Goal: Task Accomplishment & Management: Manage account settings

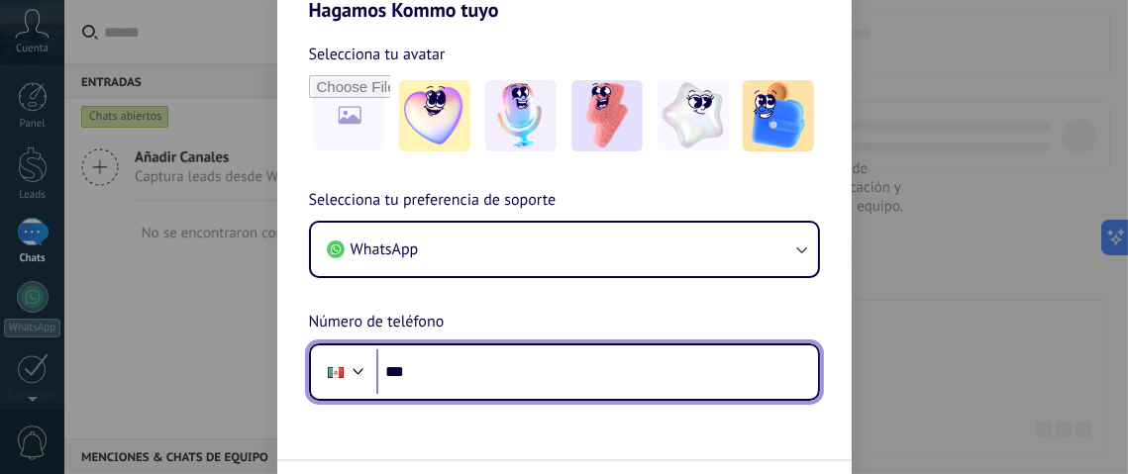
click at [445, 371] on input "***" at bounding box center [597, 372] width 442 height 46
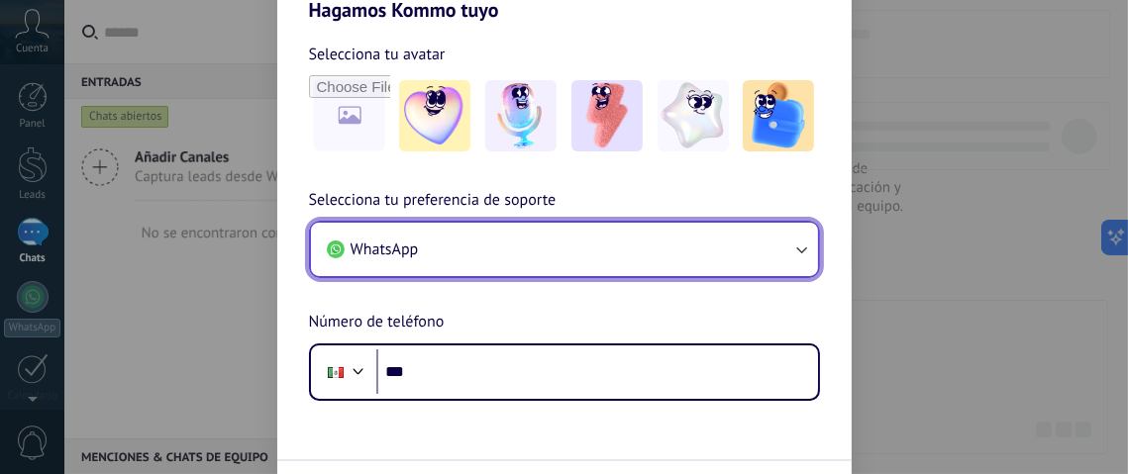
click at [572, 244] on button "WhatsApp" at bounding box center [564, 249] width 507 height 53
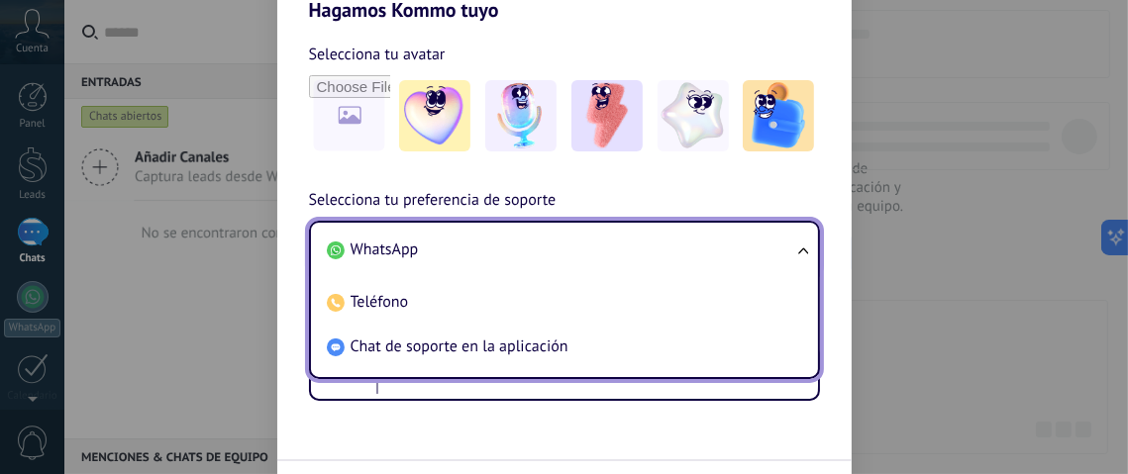
click at [391, 250] on span "WhatsApp" at bounding box center [384, 250] width 68 height 20
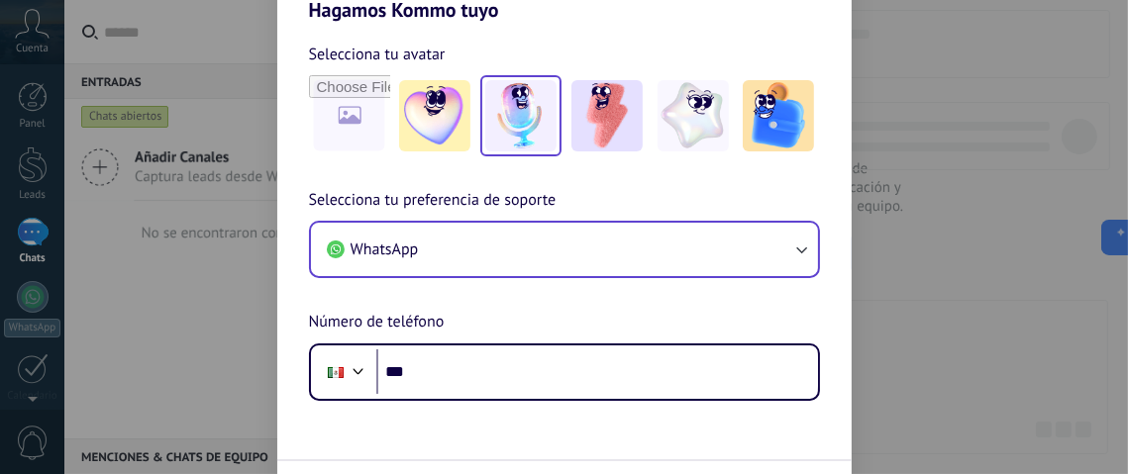
click at [516, 133] on img at bounding box center [520, 115] width 71 height 71
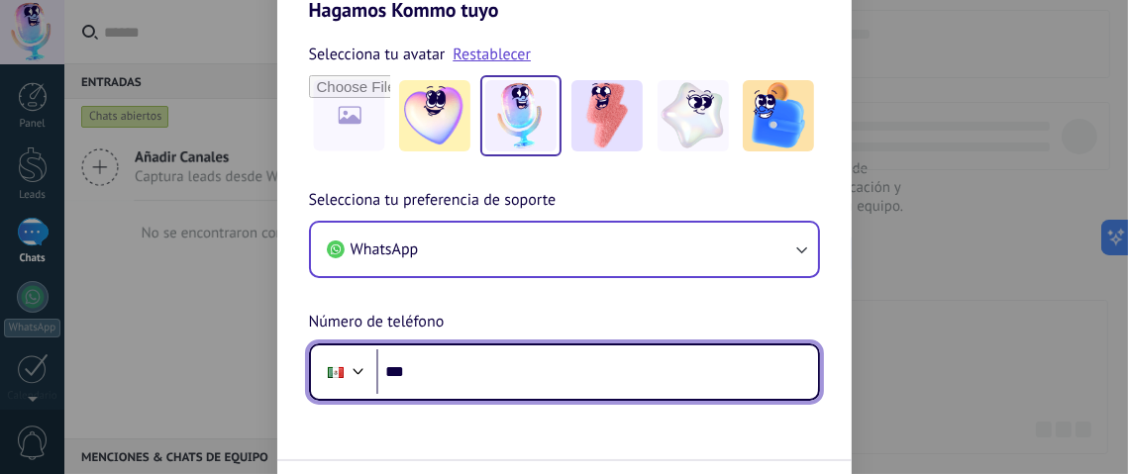
click at [465, 375] on input "***" at bounding box center [597, 372] width 442 height 46
type input "**********"
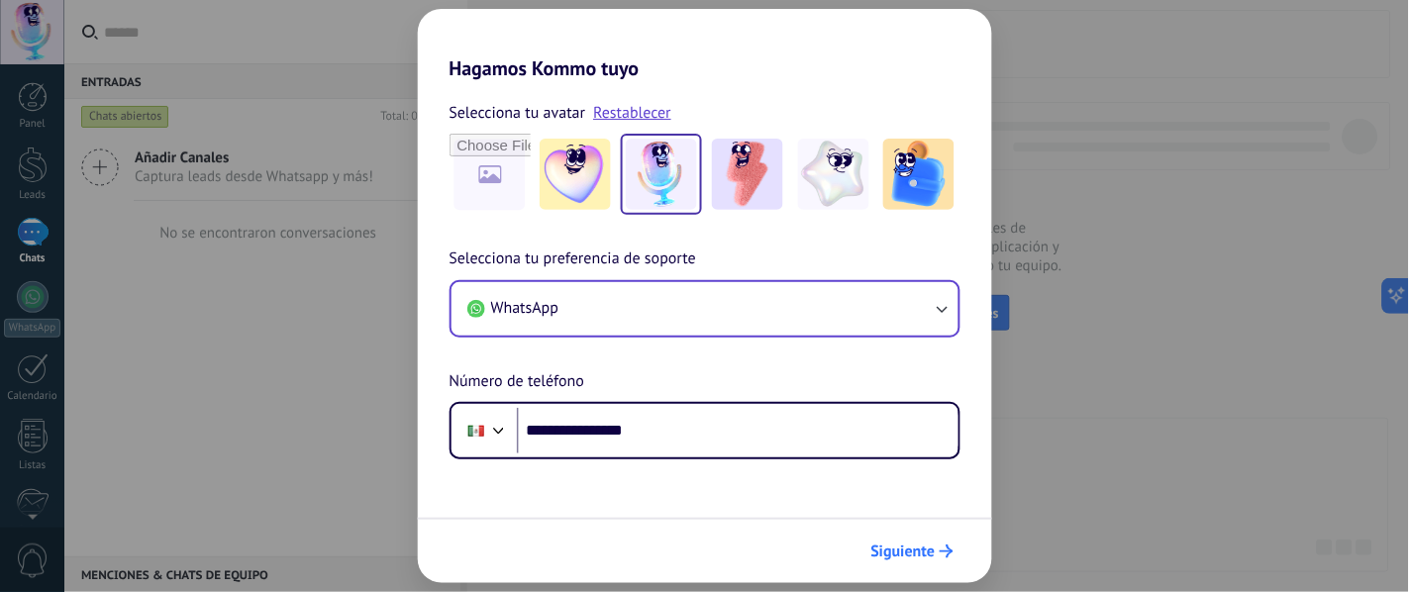
click at [934, 473] on span "Siguiente" at bounding box center [903, 551] width 64 height 14
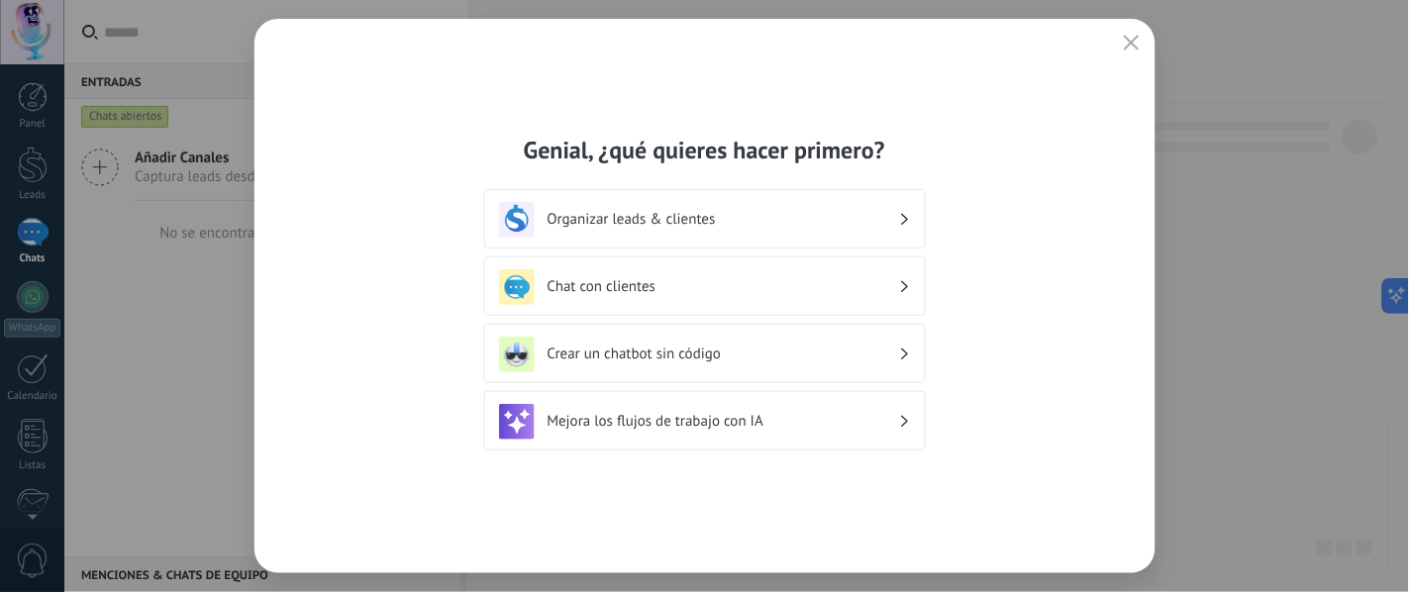
click at [902, 211] on div "Organizar leads & clientes" at bounding box center [705, 220] width 412 height 36
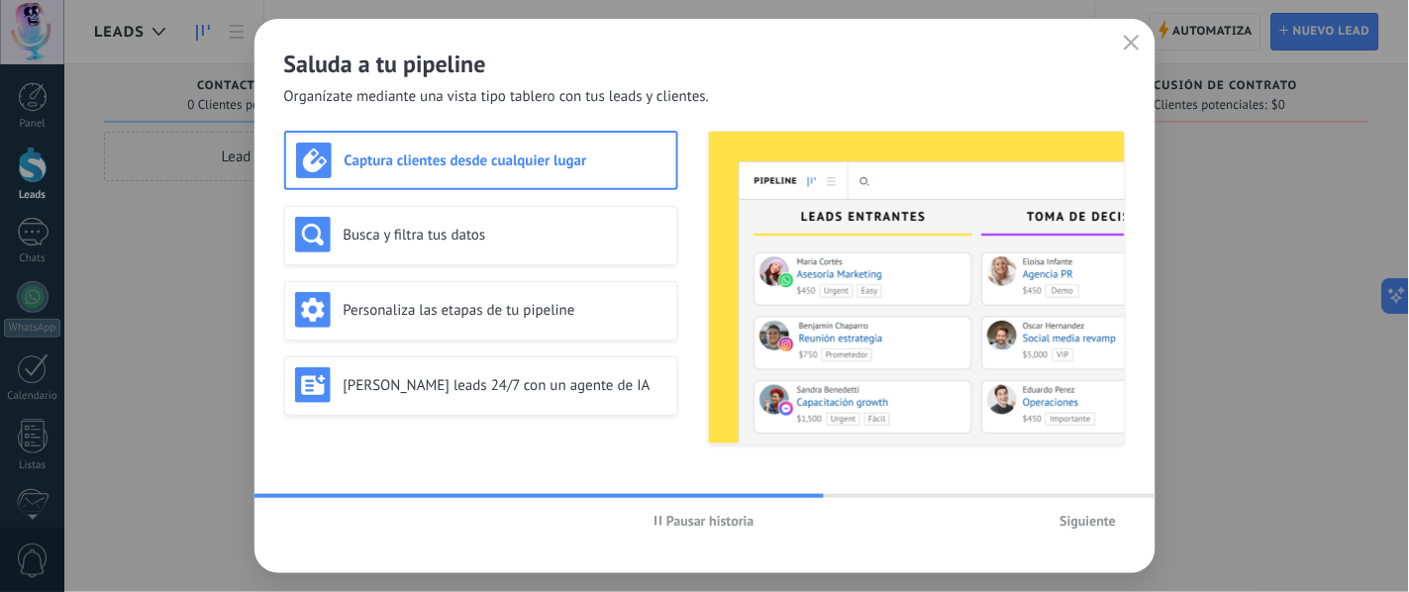
click at [1078, 473] on button "Siguiente" at bounding box center [1088, 521] width 74 height 30
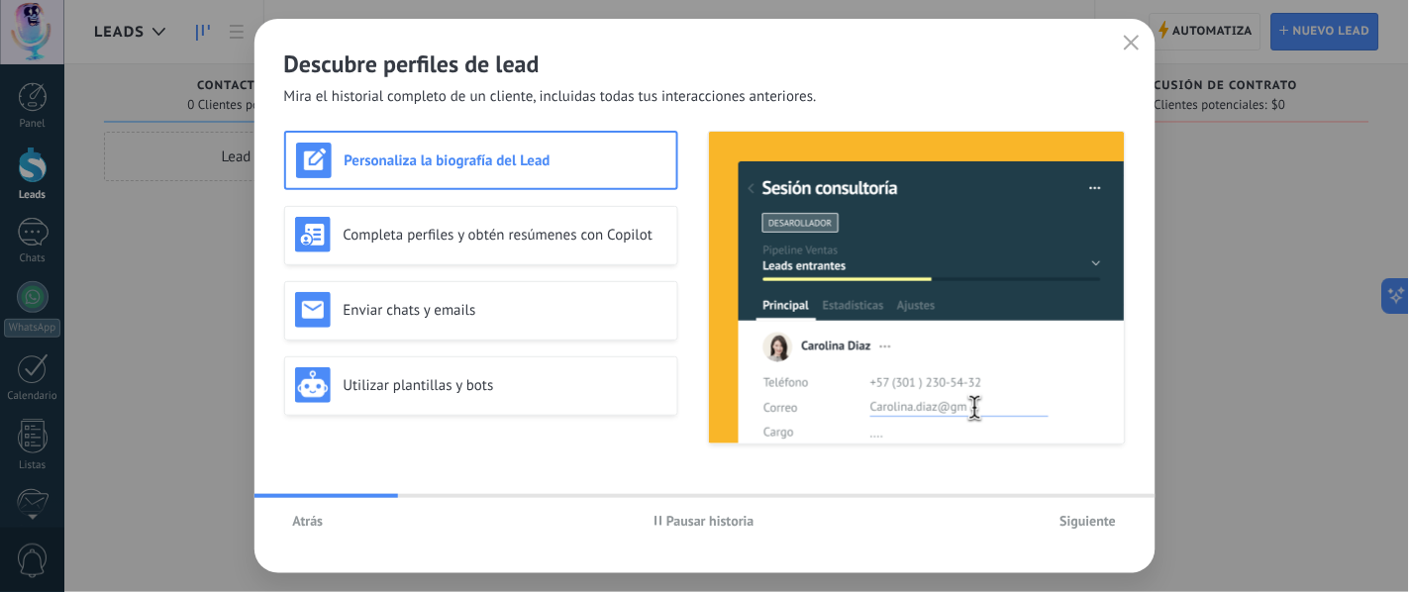
click at [1074, 473] on span "Siguiente" at bounding box center [1088, 521] width 56 height 14
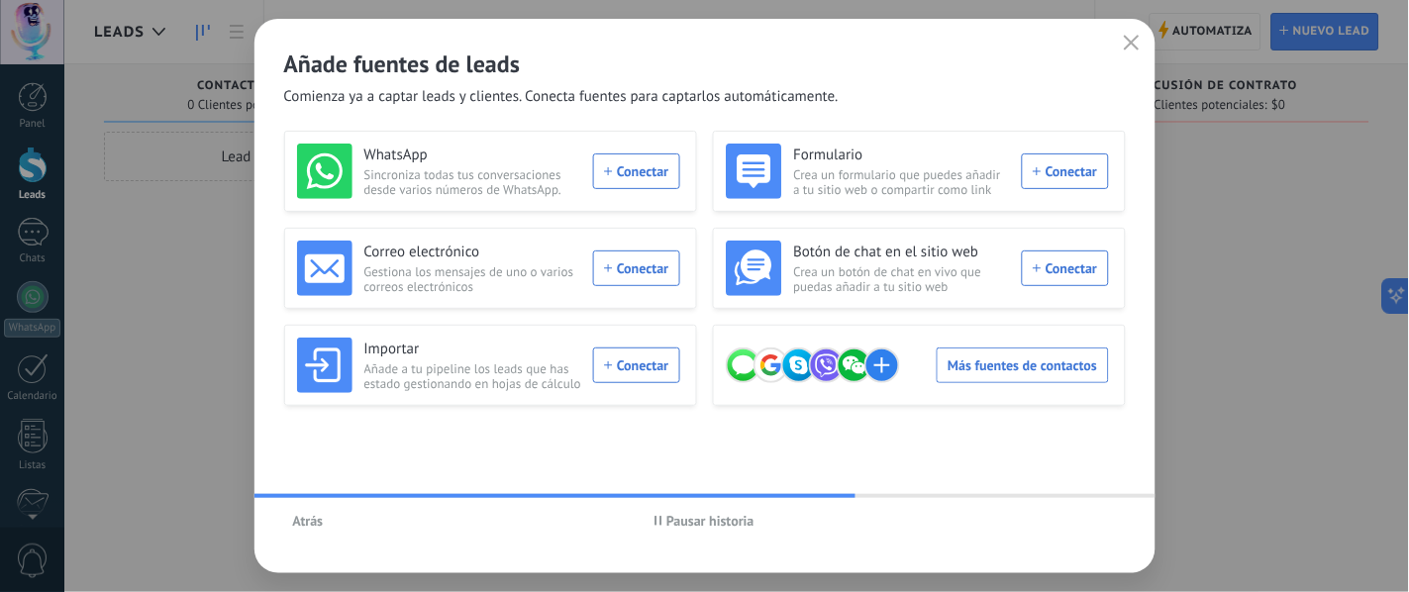
click at [685, 473] on span "Pausar historia" at bounding box center [710, 521] width 88 height 14
click at [1127, 42] on icon "button" at bounding box center [1132, 43] width 16 height 16
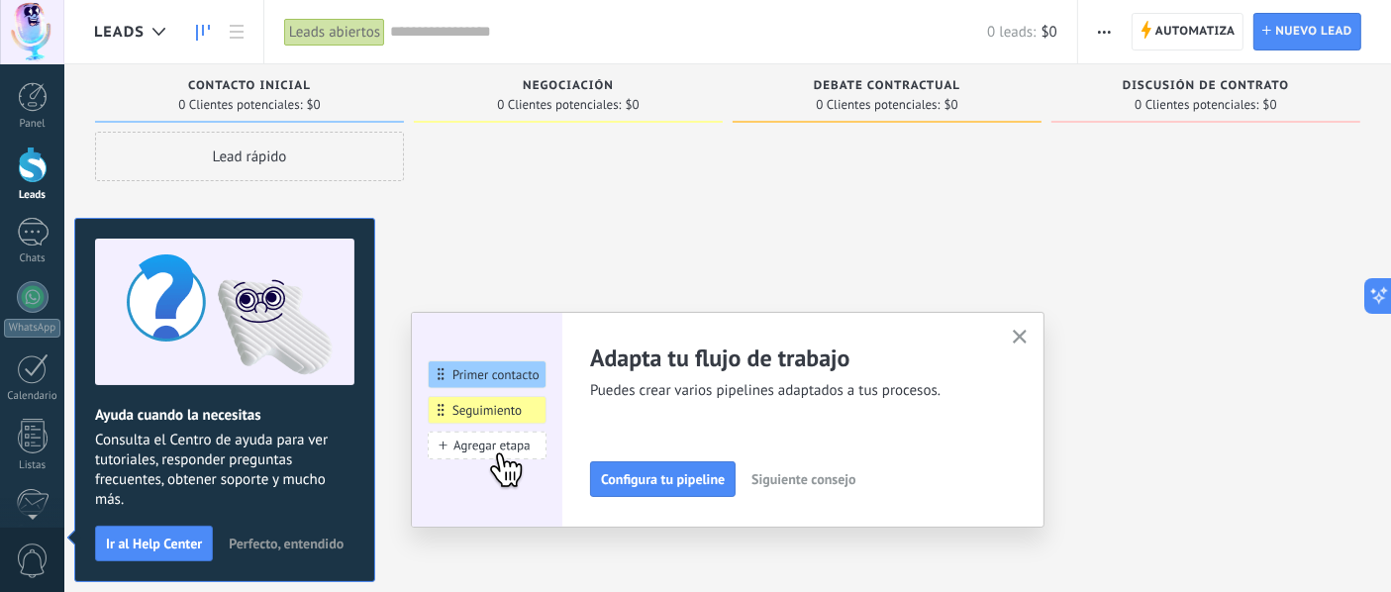
click at [600, 216] on div at bounding box center [568, 299] width 309 height 334
click at [403, 243] on div "Lead rápido" at bounding box center [249, 299] width 309 height 334
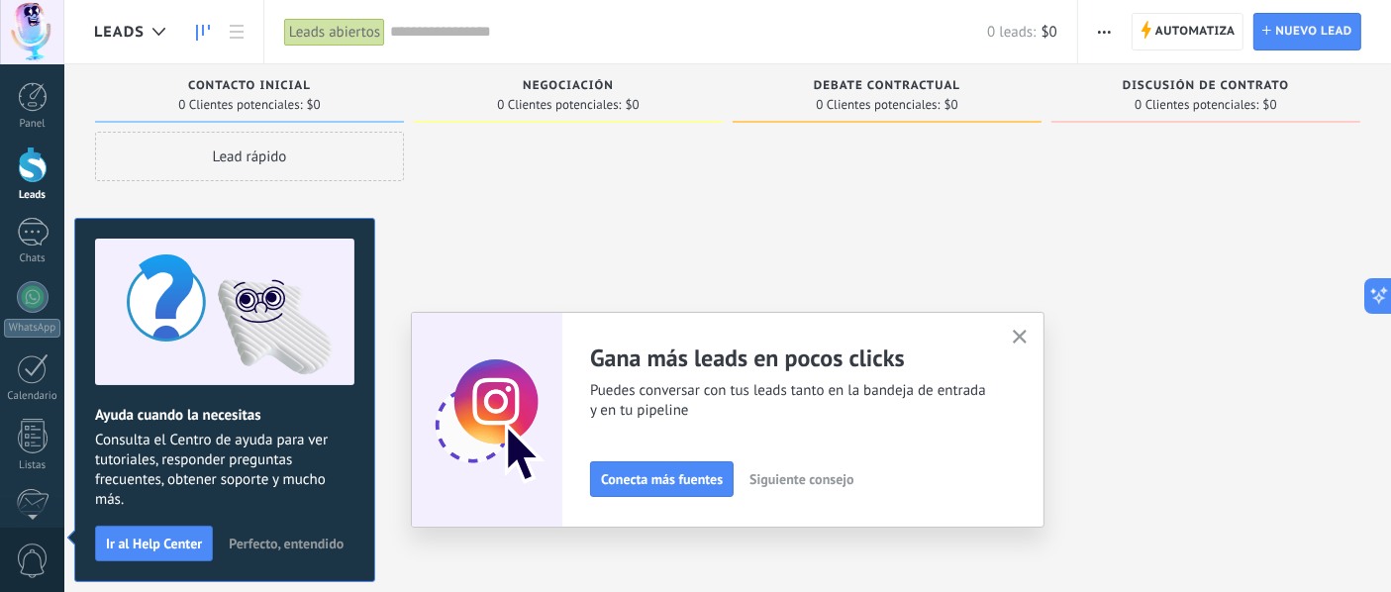
click at [284, 473] on span "Perfecto, entendido" at bounding box center [286, 544] width 115 height 14
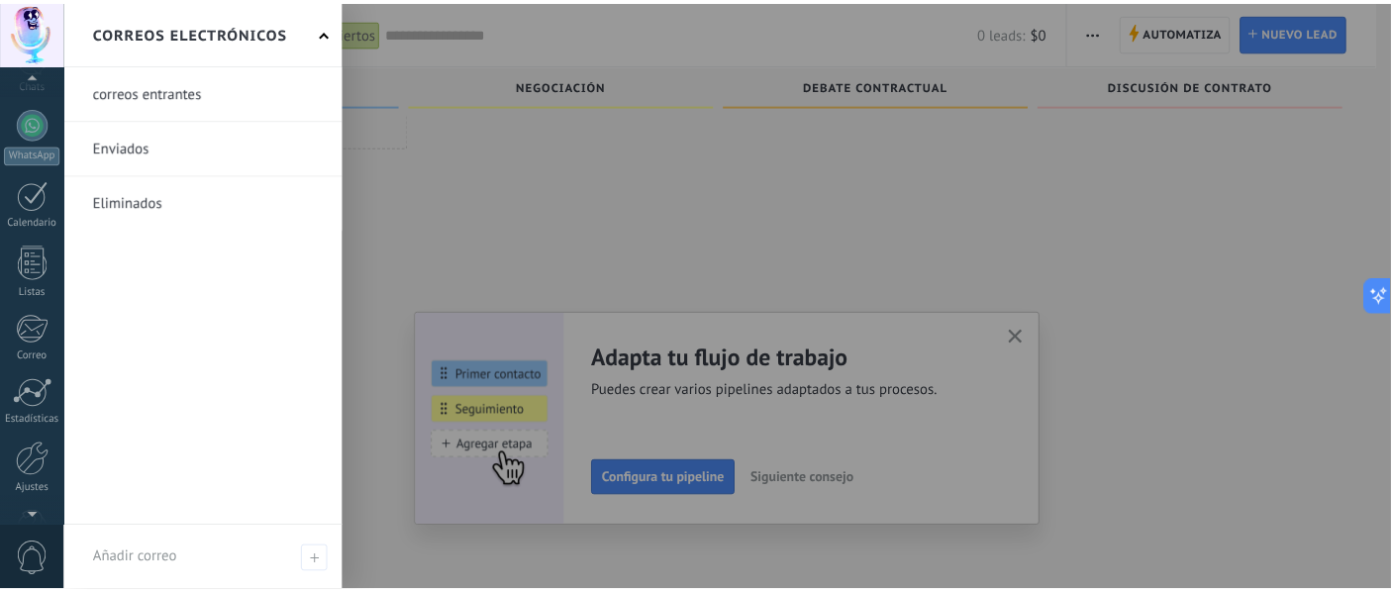
scroll to position [230, 0]
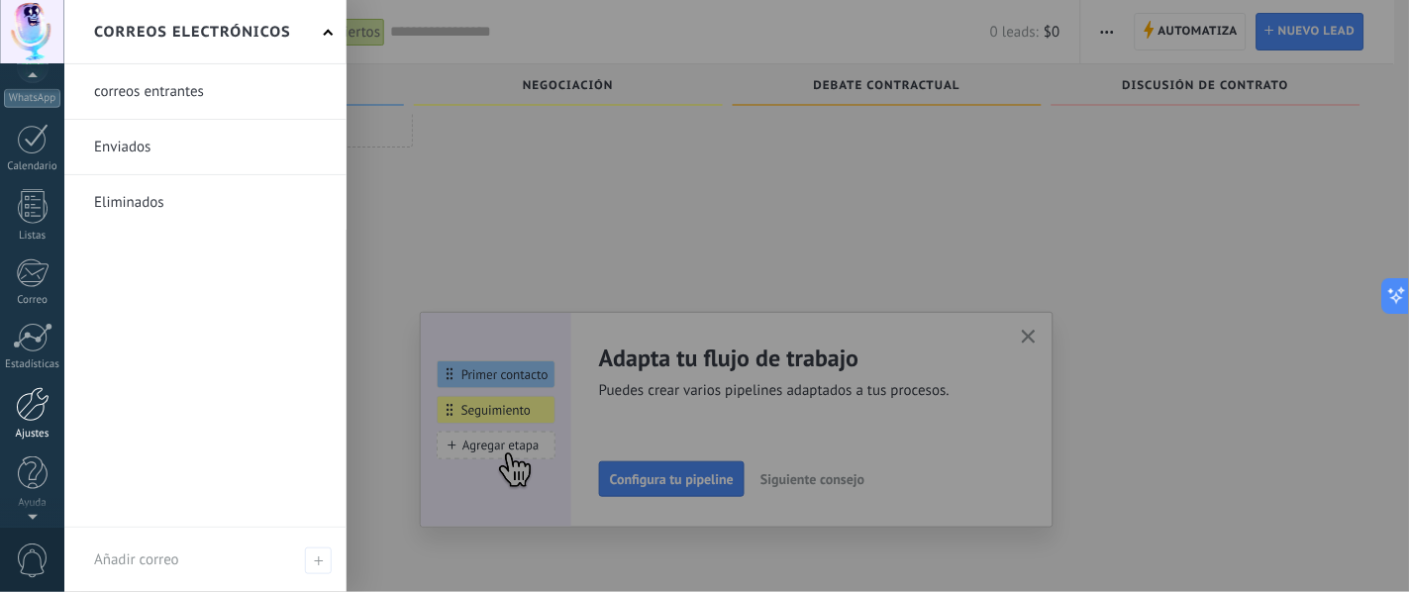
click at [23, 392] on div at bounding box center [33, 404] width 34 height 35
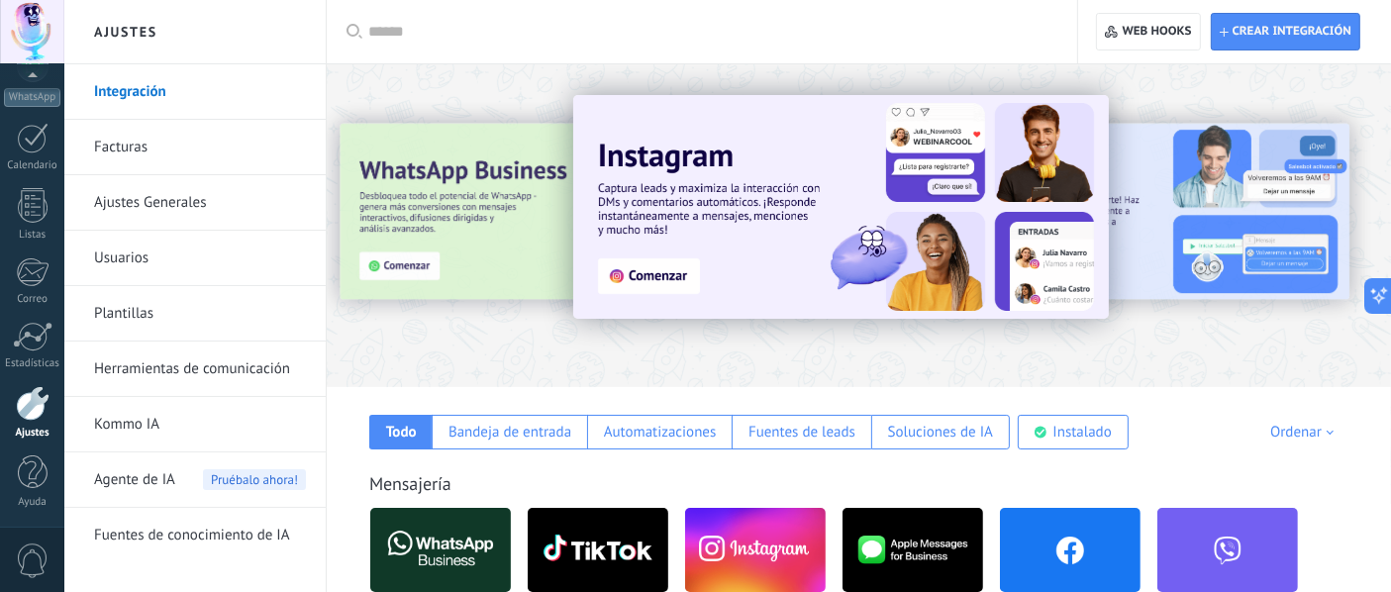
click at [111, 247] on link "Usuarios" at bounding box center [200, 258] width 212 height 55
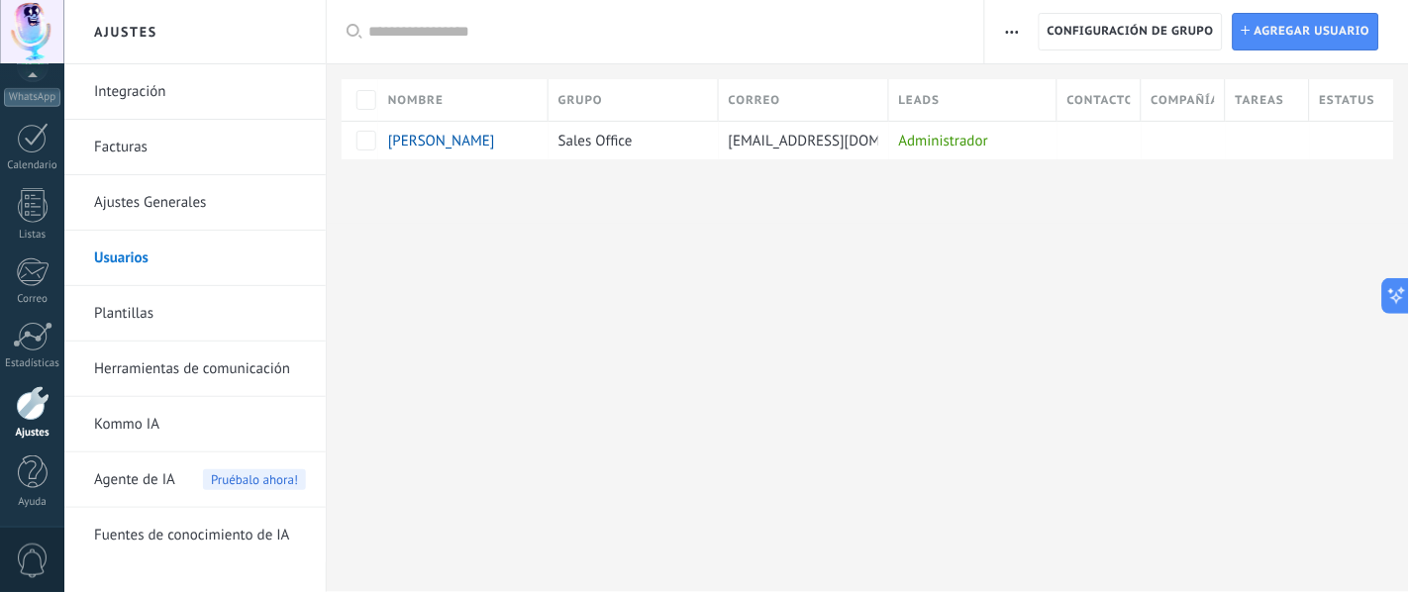
click at [1008, 31] on icon "button" at bounding box center [1012, 32] width 13 height 3
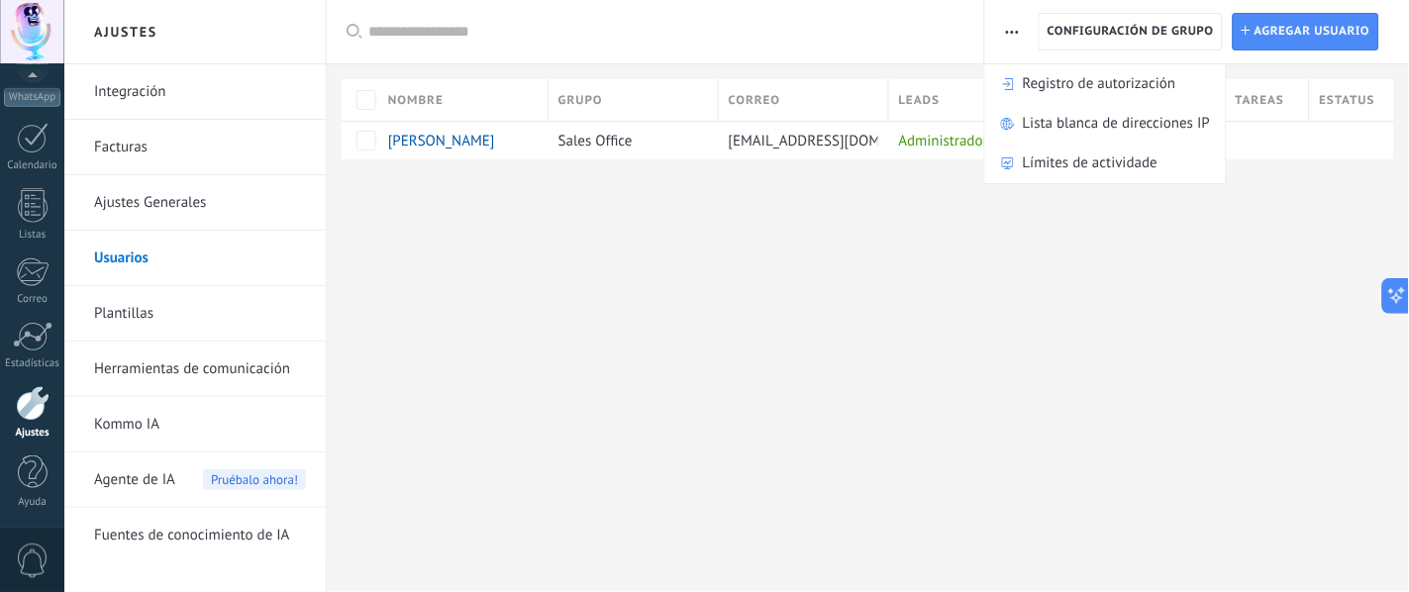
click at [1008, 32] on use "button" at bounding box center [1012, 32] width 13 height 3
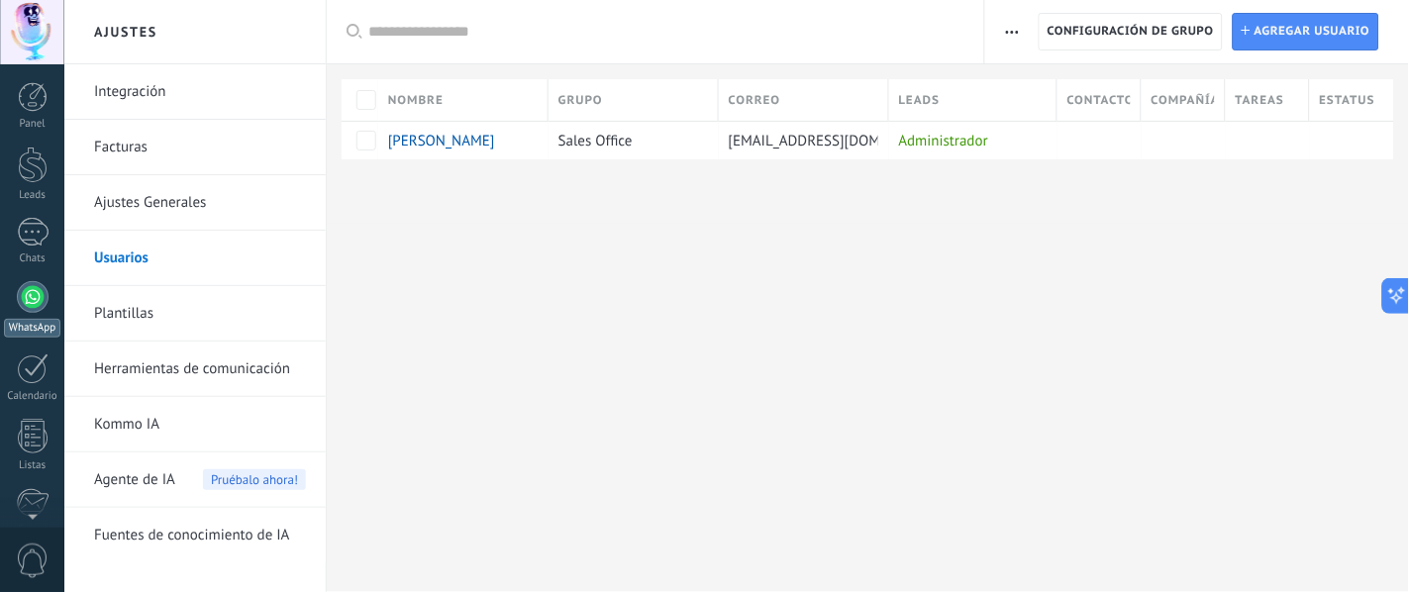
click at [33, 298] on div at bounding box center [33, 297] width 32 height 32
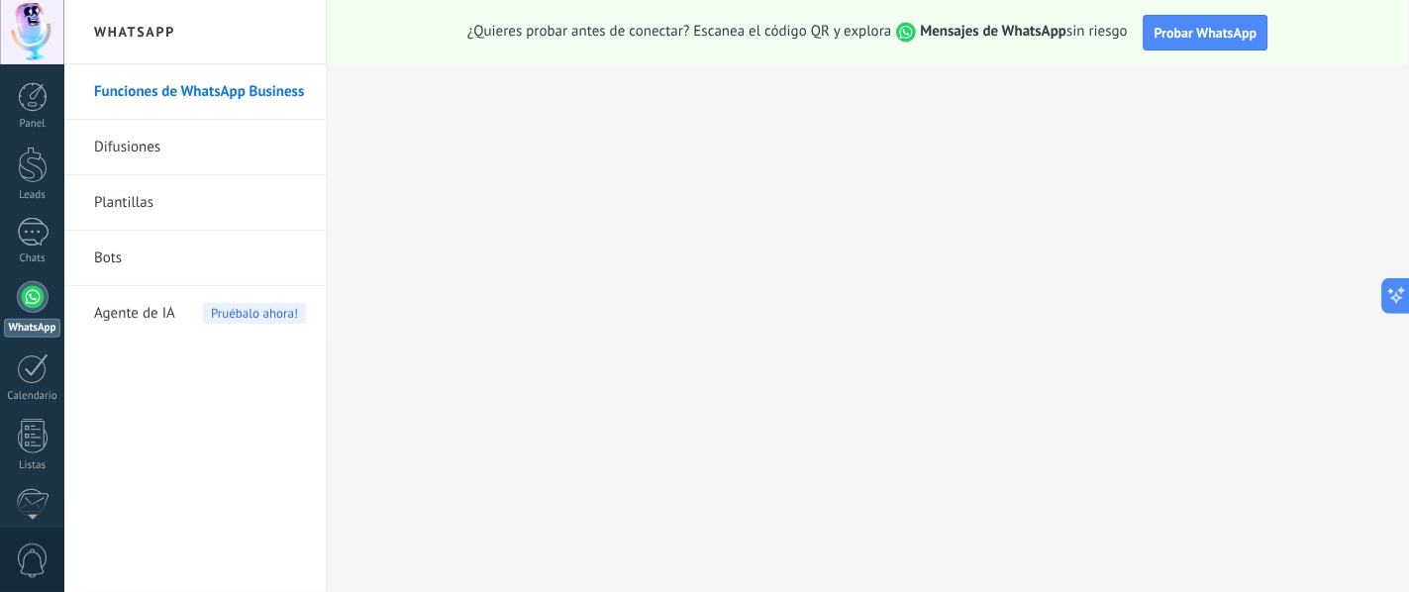
click at [139, 138] on link "Difusiones" at bounding box center [200, 147] width 212 height 55
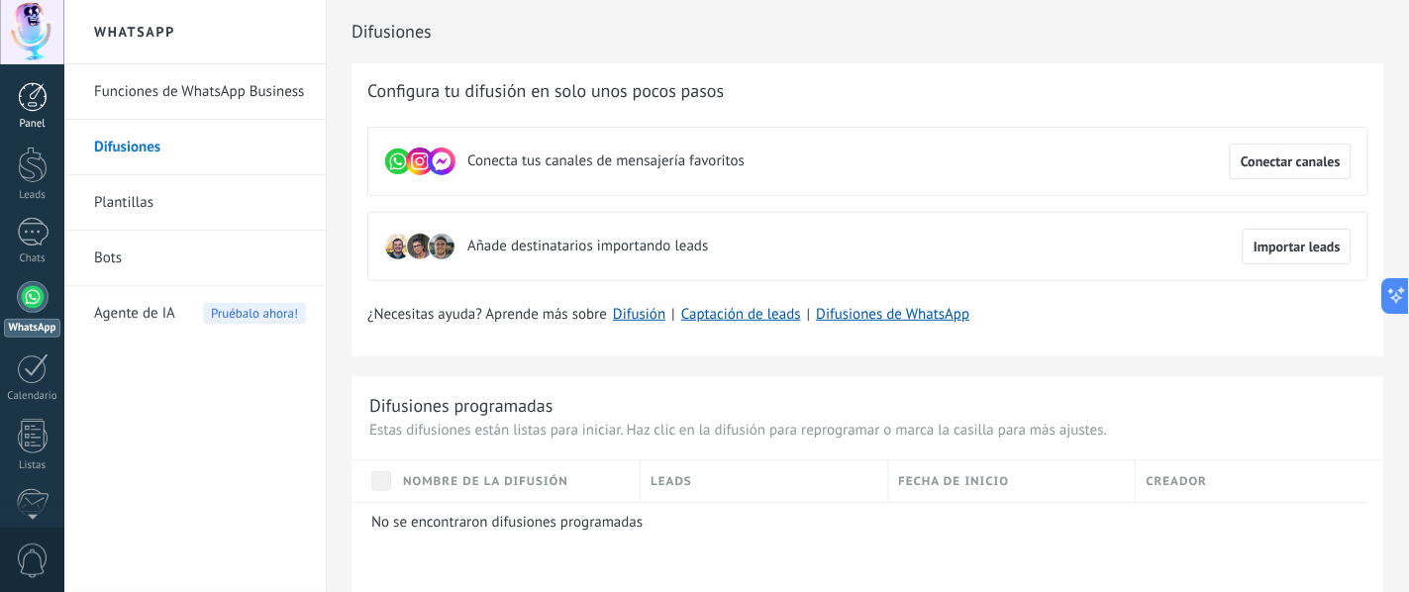
click at [38, 100] on div at bounding box center [33, 97] width 30 height 30
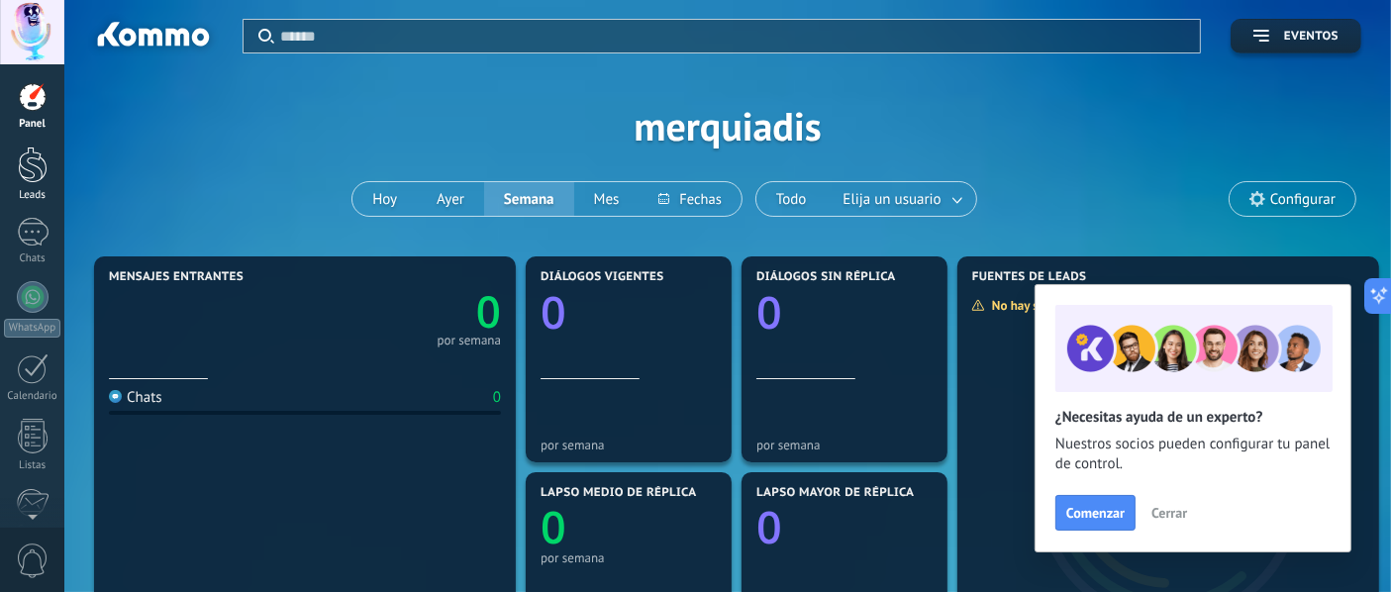
click at [31, 151] on div at bounding box center [33, 165] width 30 height 37
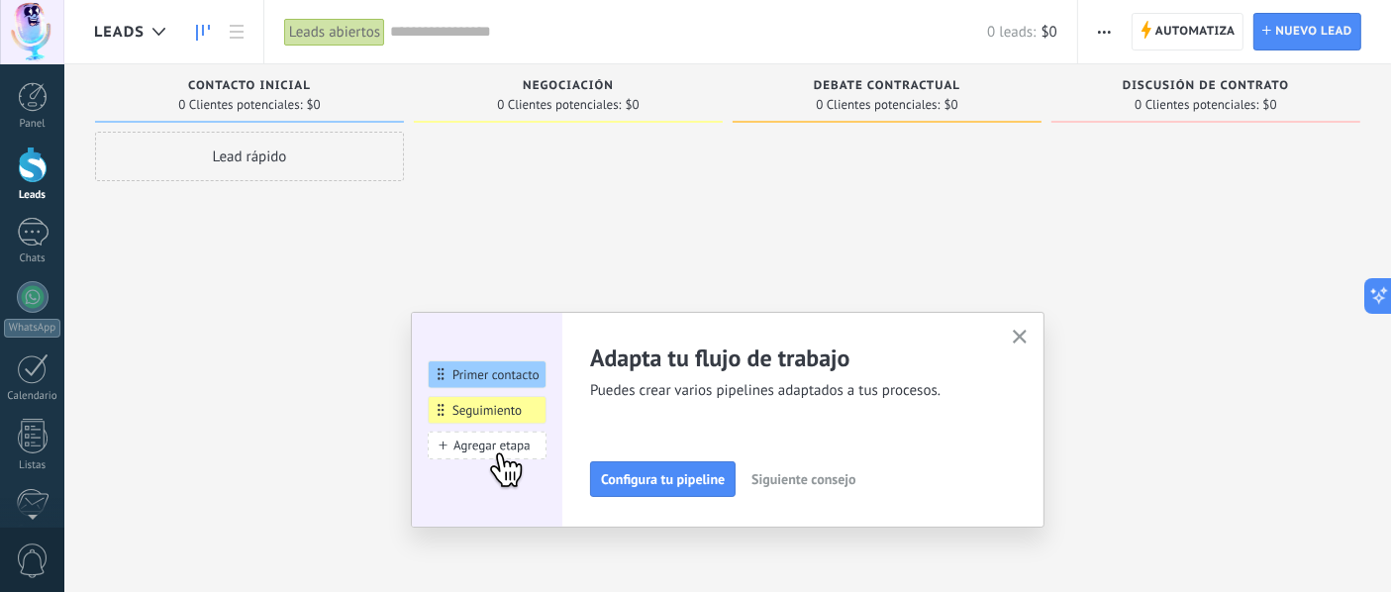
drag, startPoint x: 1026, startPoint y: 336, endPoint x: 1013, endPoint y: 327, distance: 15.7
click at [1025, 334] on use "button" at bounding box center [1020, 337] width 15 height 15
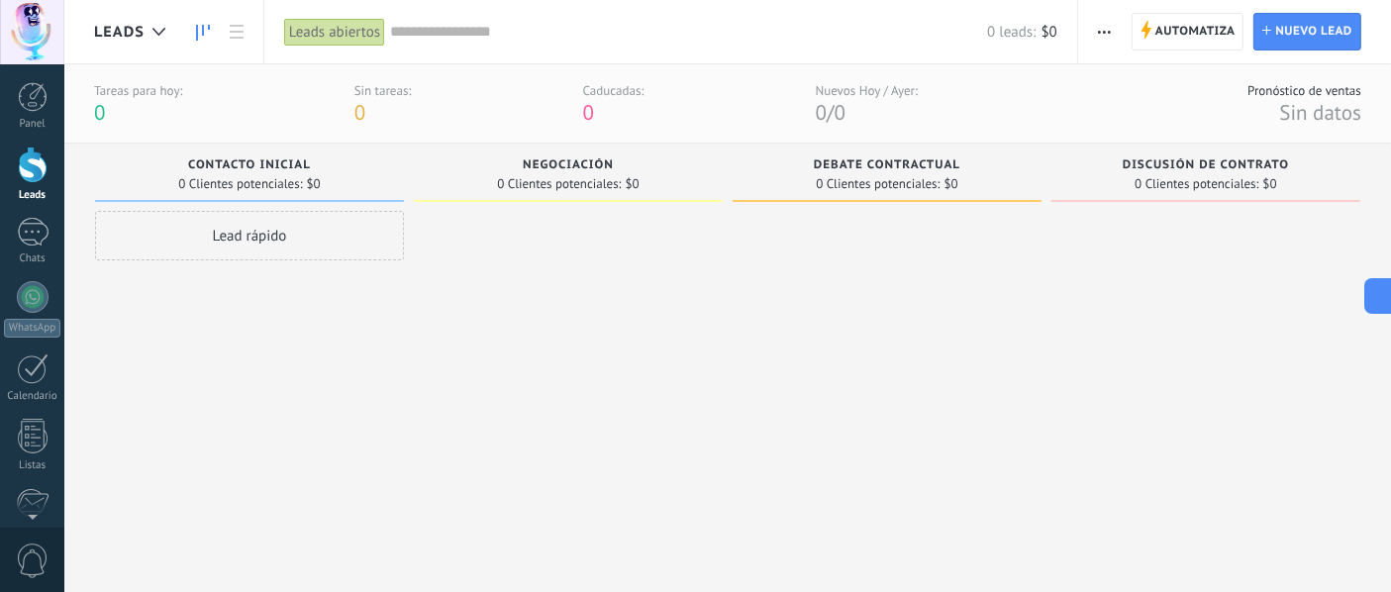
click at [241, 170] on div "Contacto inicial" at bounding box center [249, 166] width 289 height 17
click at [279, 233] on div "Lead rápido" at bounding box center [249, 235] width 309 height 49
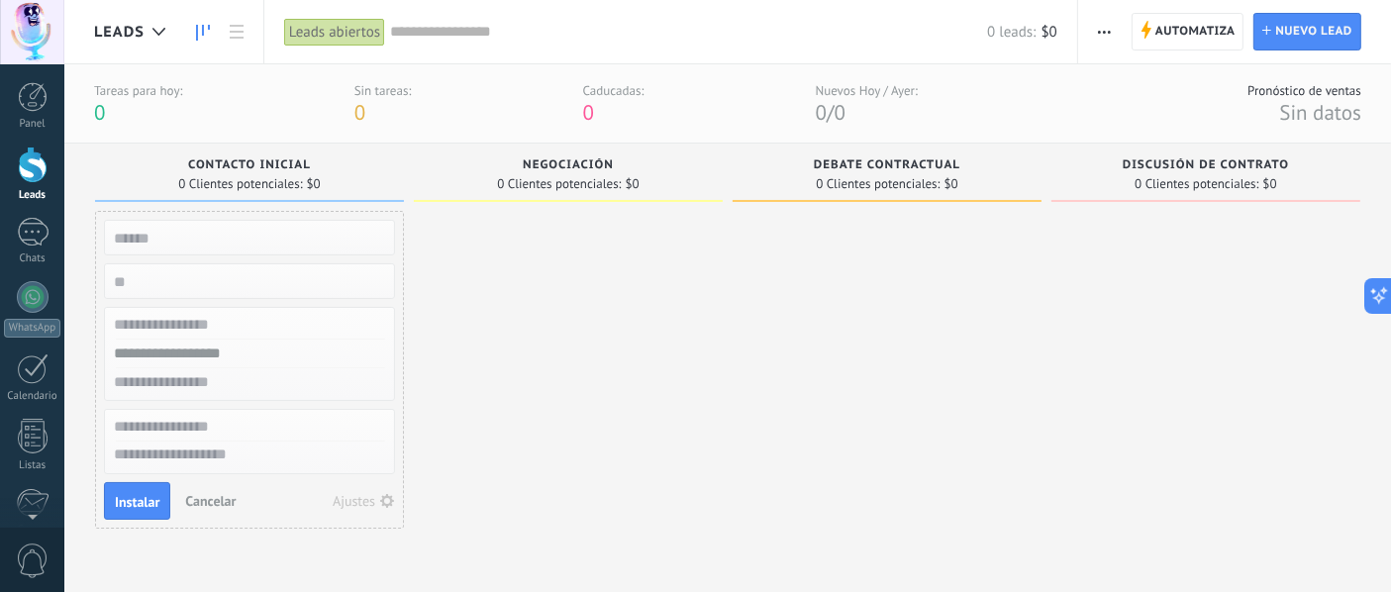
click at [621, 274] on div at bounding box center [568, 378] width 309 height 334
click at [232, 473] on span "Cancelar" at bounding box center [210, 501] width 50 height 18
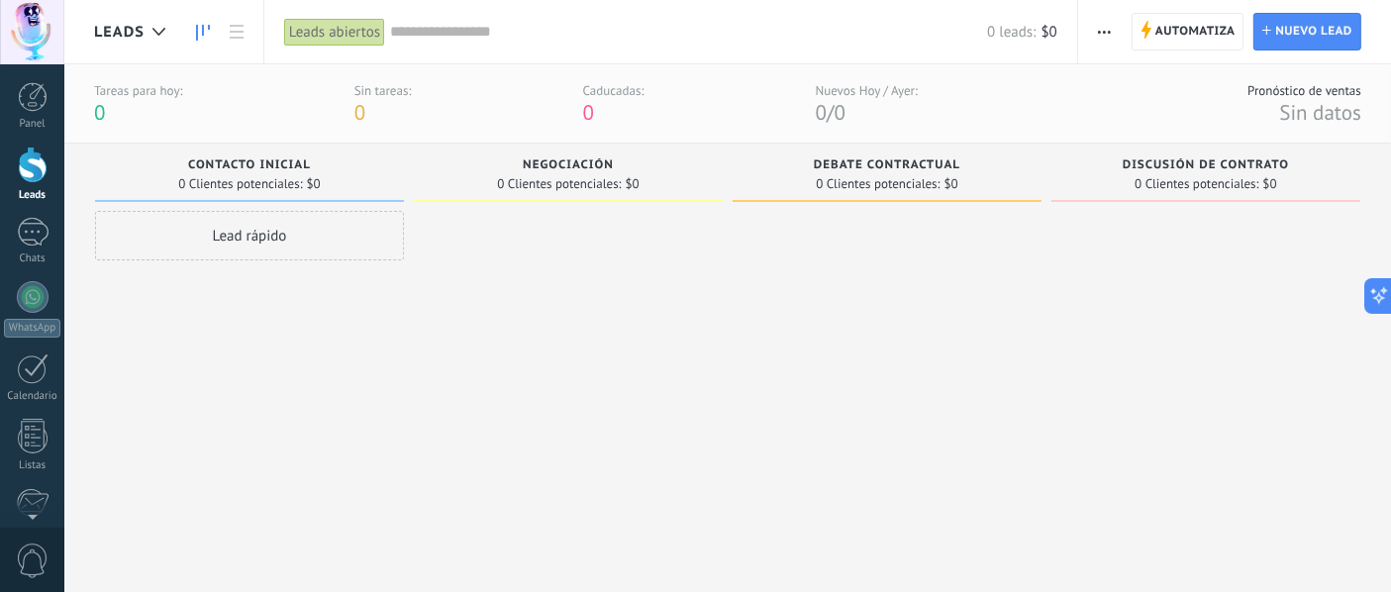
click at [1127, 170] on span "Discusión de contrato" at bounding box center [1206, 165] width 166 height 14
click at [1091, 25] on button "button" at bounding box center [1104, 32] width 29 height 38
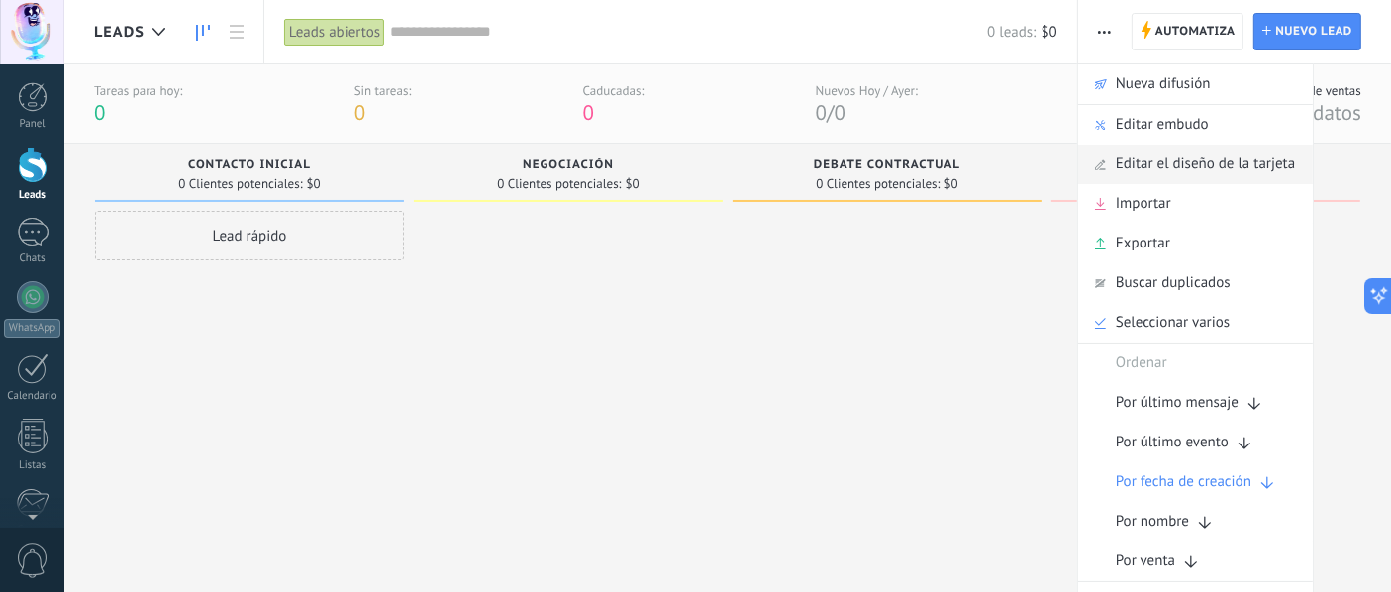
click at [1127, 158] on span "Editar el diseño de la tarjeta" at bounding box center [1205, 165] width 179 height 40
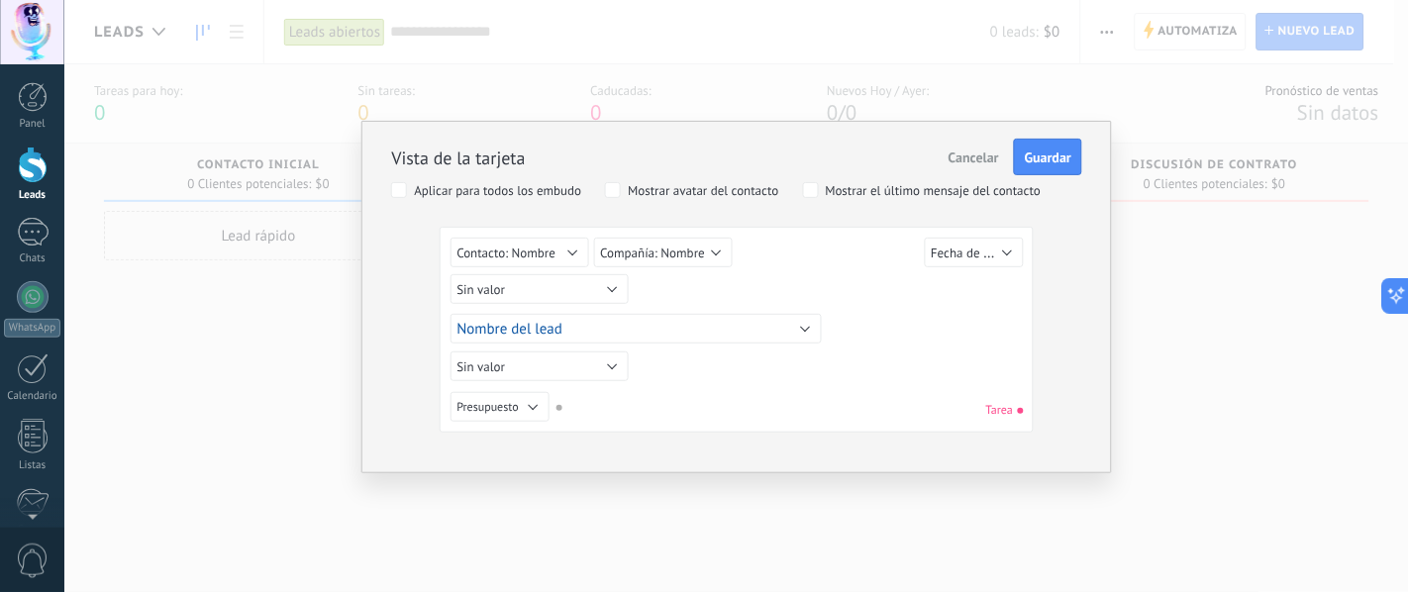
drag, startPoint x: 1277, startPoint y: 431, endPoint x: 1271, endPoint y: 419, distance: 13.3
click at [1127, 432] on div "Vista de la tarjeta Cancelar Guardar Aplicar para todos los embudo Mostrar avat…" at bounding box center [736, 296] width 1344 height 592
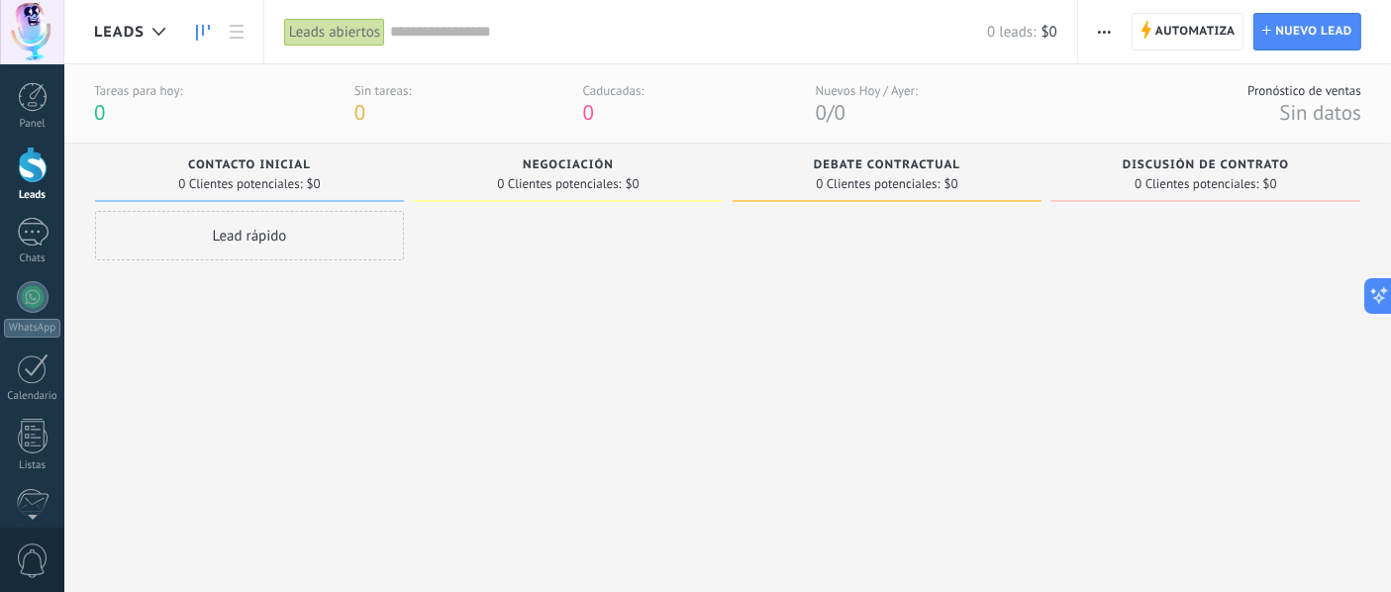
click at [334, 27] on div "Leads abiertos" at bounding box center [334, 32] width 101 height 29
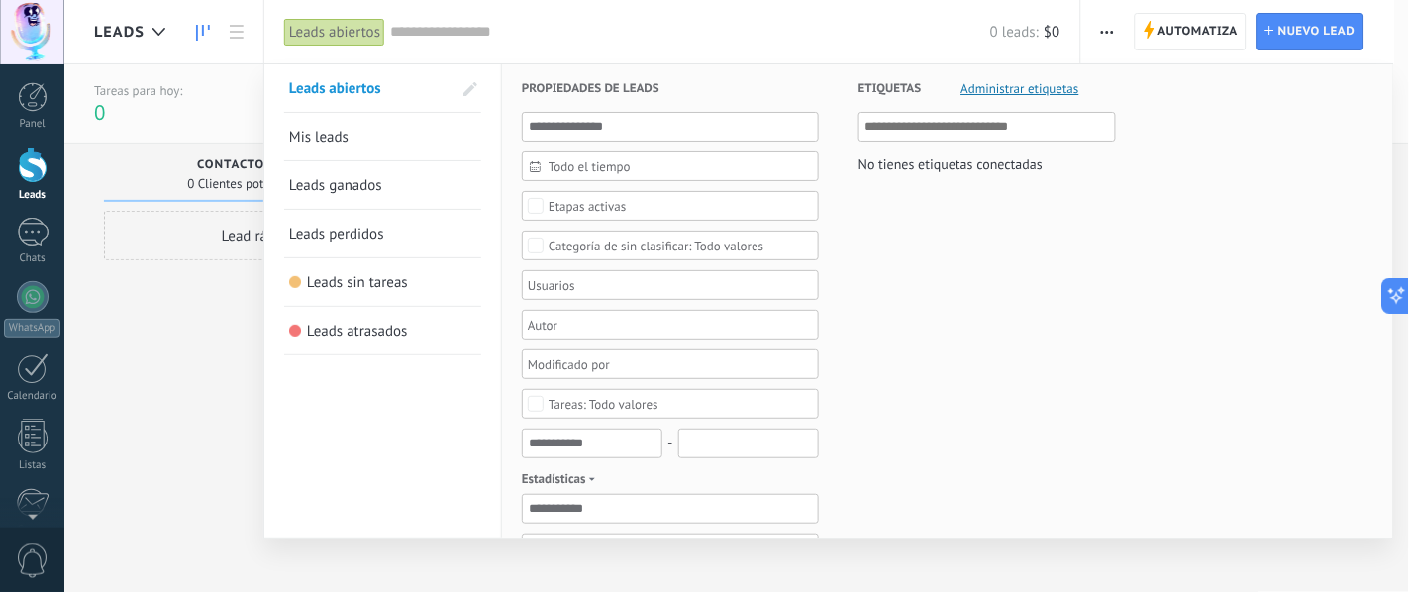
click at [167, 385] on div at bounding box center [704, 296] width 1409 height 592
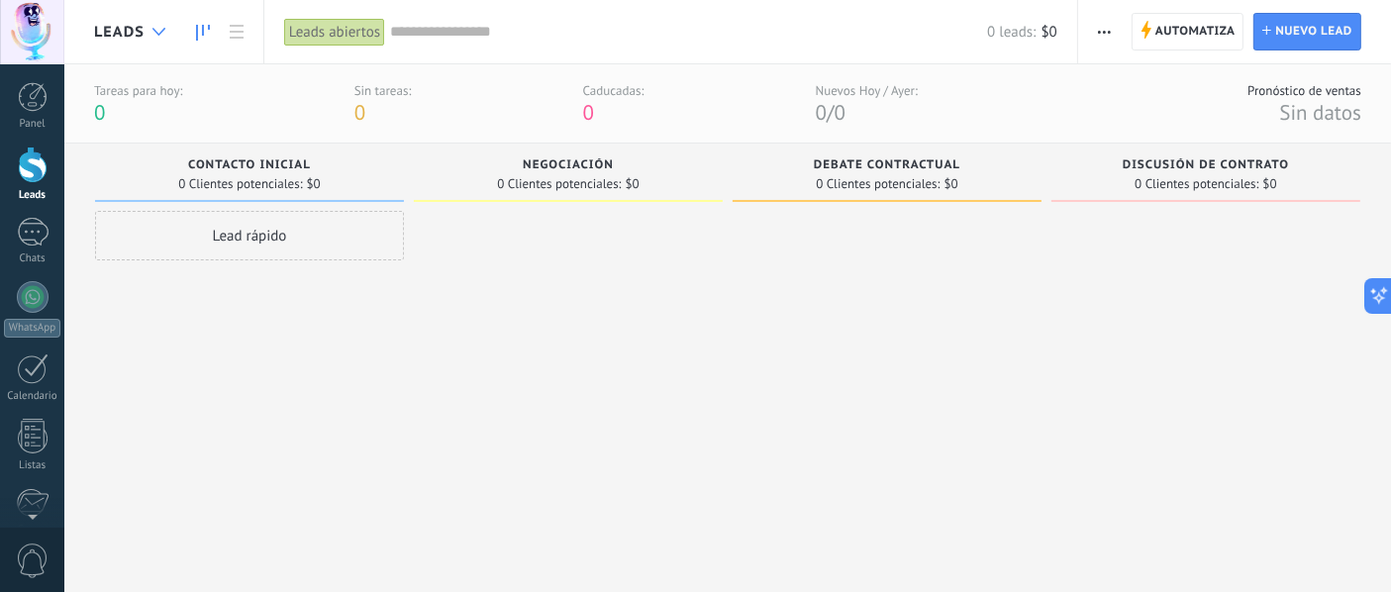
click at [156, 38] on div at bounding box center [159, 32] width 33 height 39
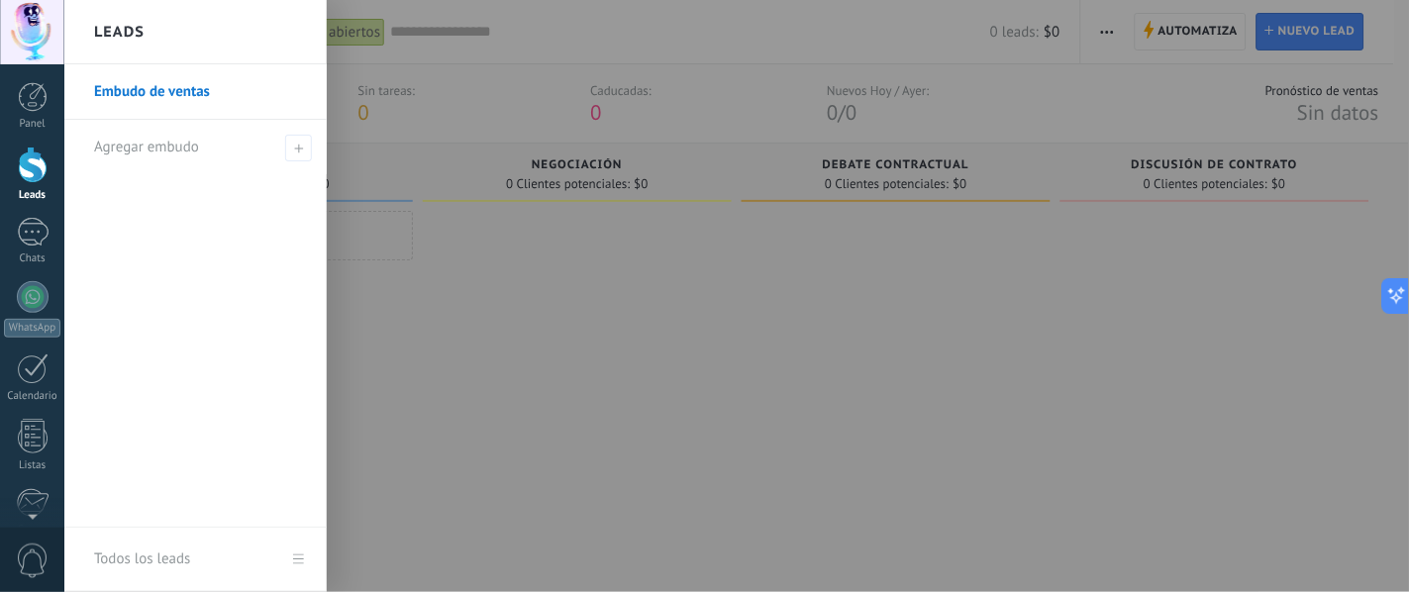
click at [143, 91] on link "Embudo de ventas" at bounding box center [200, 91] width 213 height 55
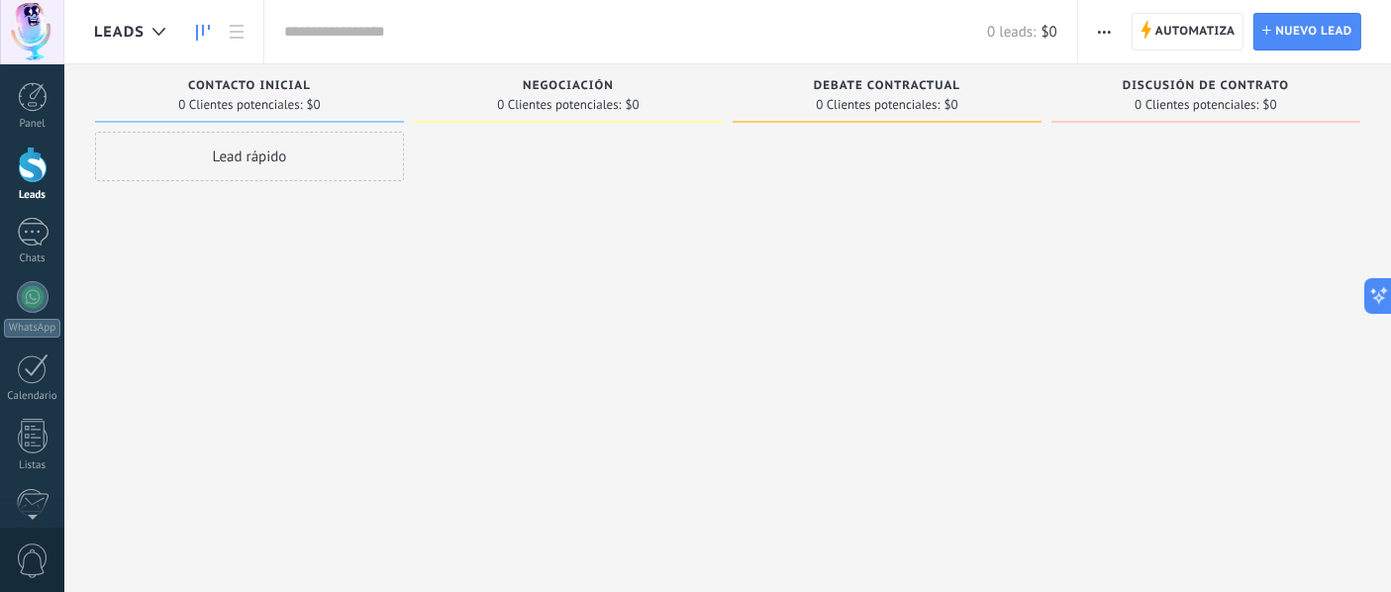
click at [635, 313] on div at bounding box center [568, 299] width 309 height 334
click at [29, 377] on div at bounding box center [33, 368] width 32 height 31
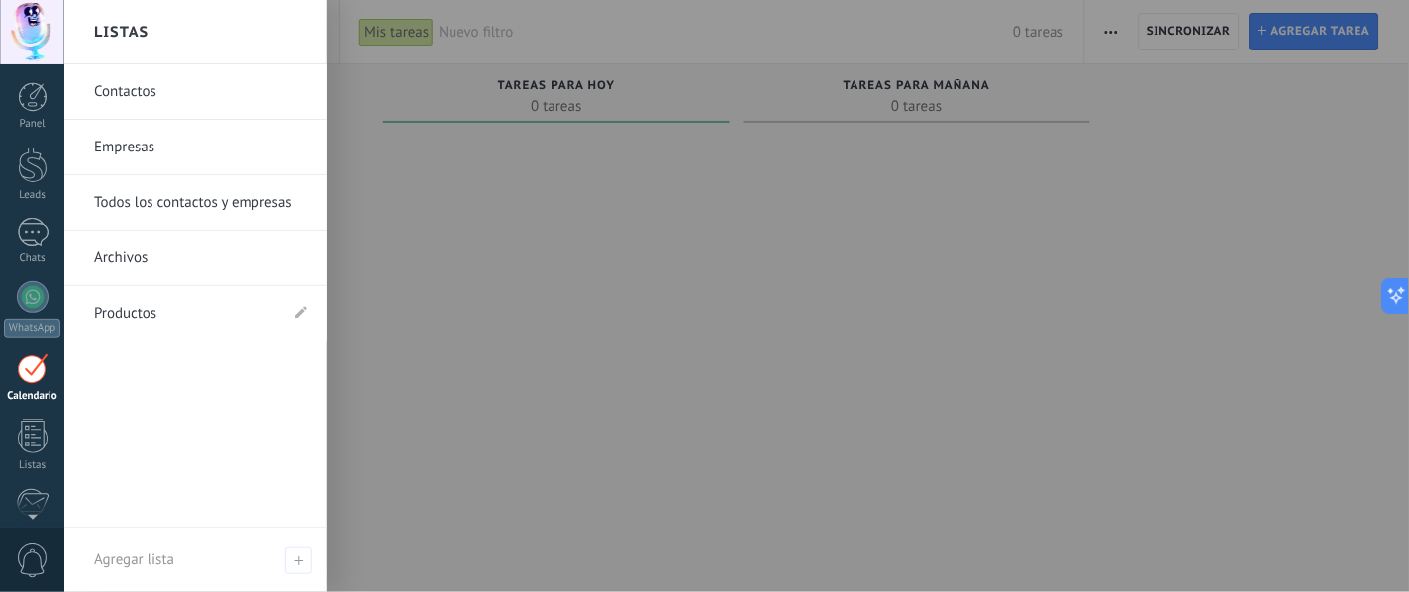
click at [164, 97] on link "Contactos" at bounding box center [200, 91] width 213 height 55
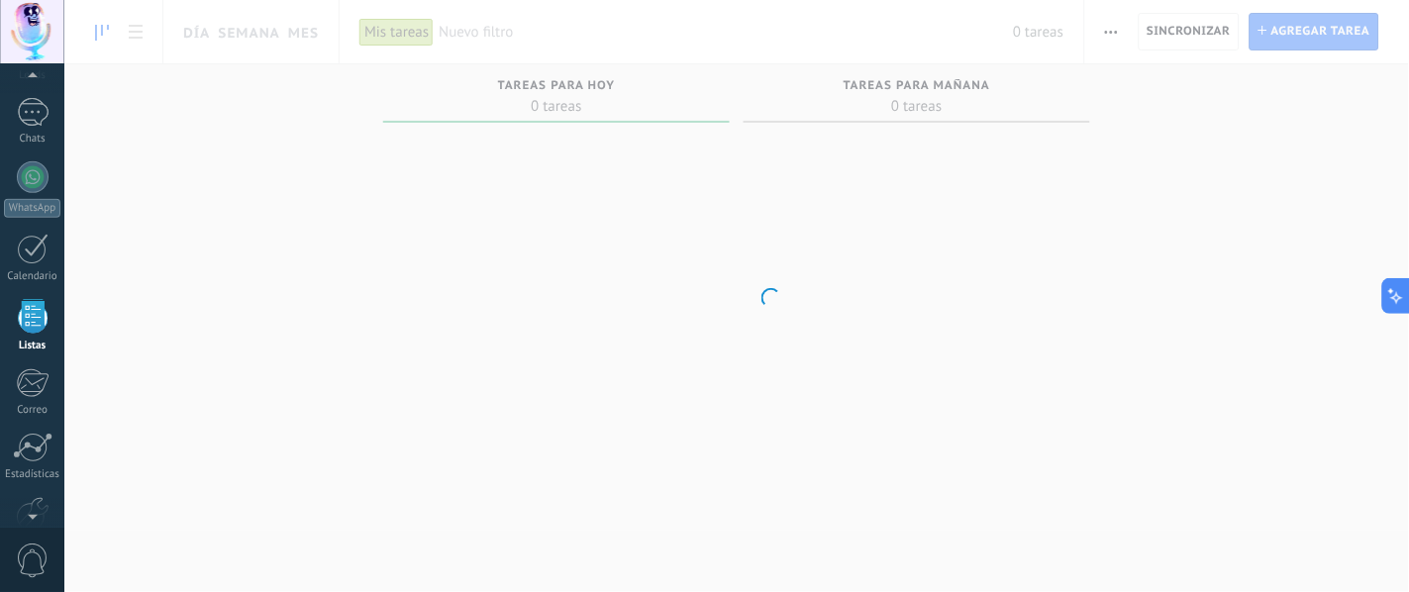
scroll to position [122, 0]
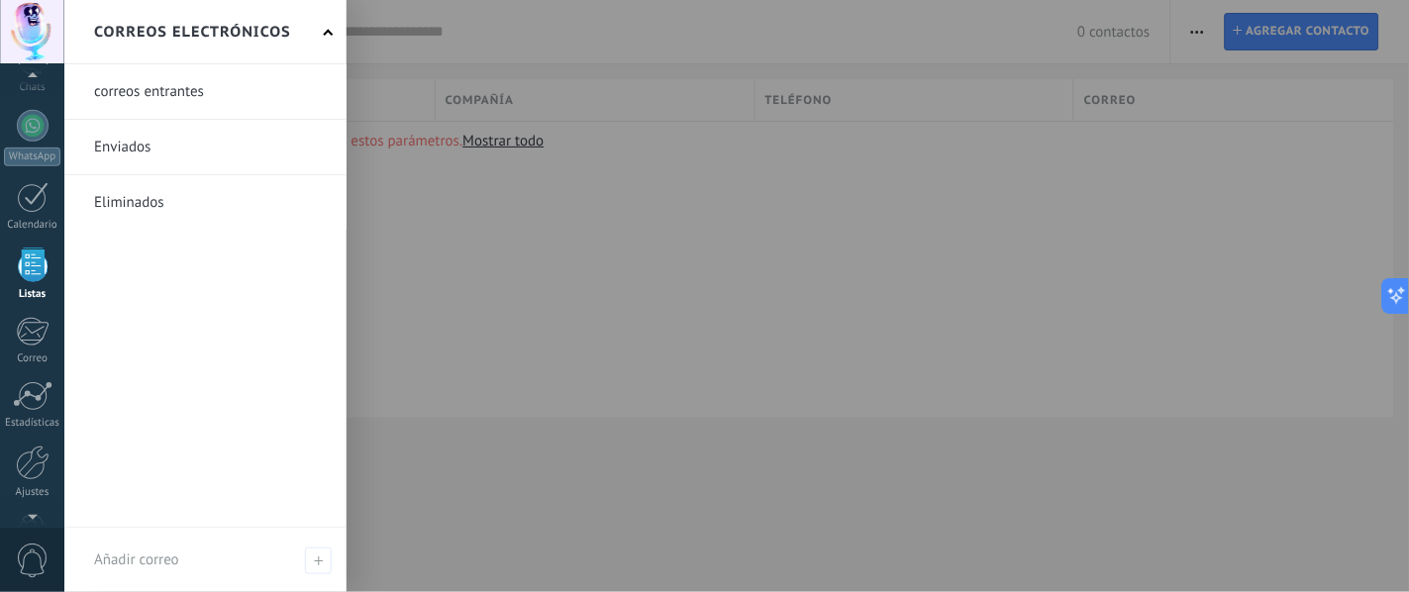
scroll to position [230, 0]
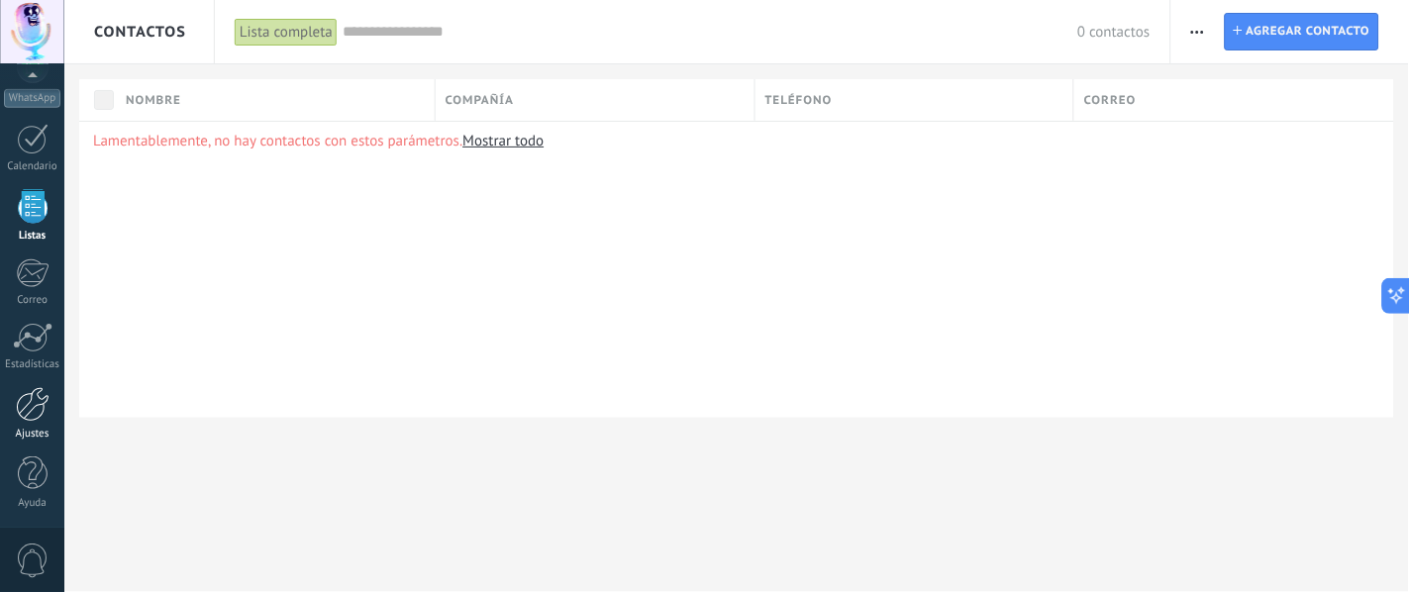
click at [32, 398] on div at bounding box center [33, 404] width 34 height 35
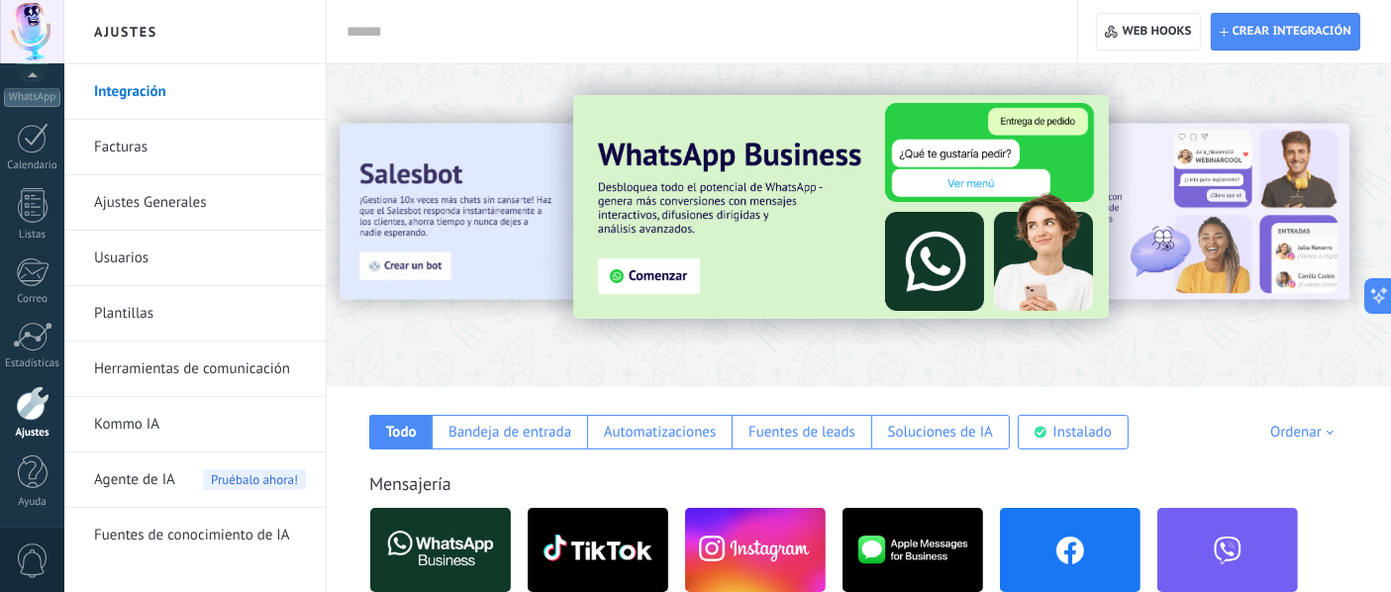
click at [658, 241] on img at bounding box center [841, 207] width 536 height 224
